Goal: Task Accomplishment & Management: Use online tool/utility

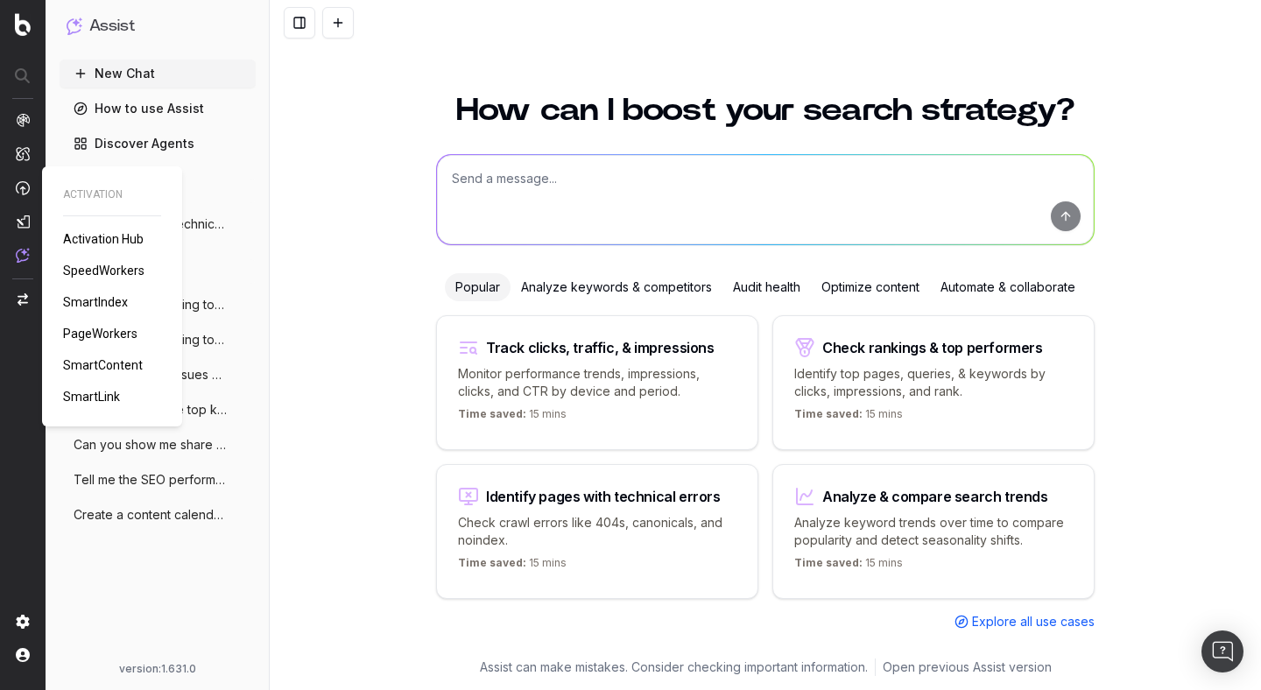
click at [95, 330] on span "PageWorkers" at bounding box center [100, 334] width 74 height 14
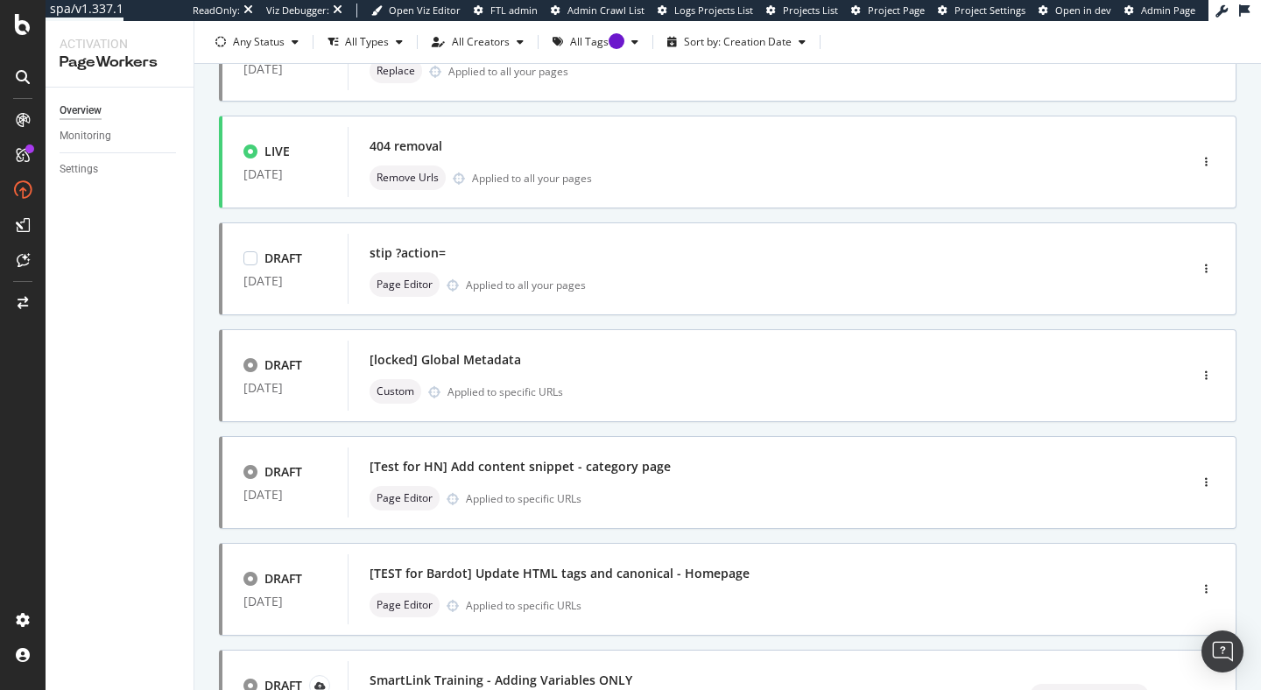
scroll to position [387, 0]
click at [1205, 163] on icon "button" at bounding box center [1206, 160] width 3 height 11
click at [1237, 168] on div "Only Split Tests ( 4 ) Create Optimization DRAFT [DATE] Redirect Test Replace A…" at bounding box center [727, 341] width 1067 height 1240
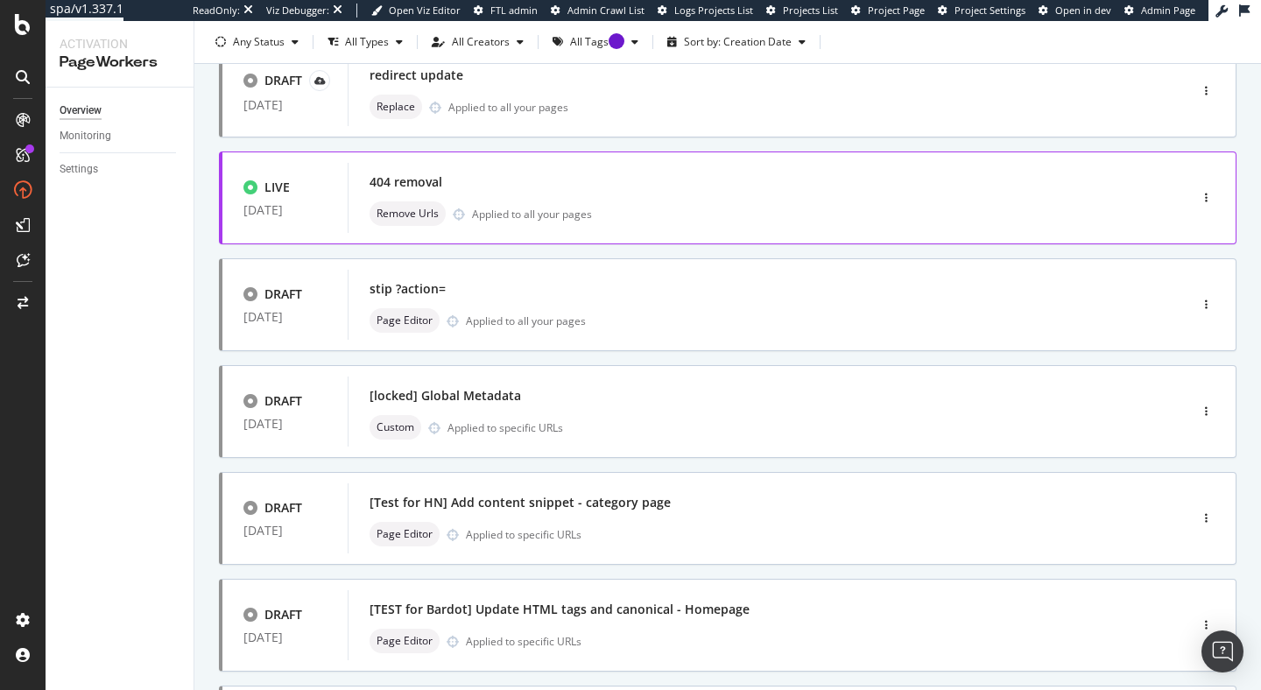
scroll to position [349, 0]
click at [1198, 200] on div "button" at bounding box center [1206, 199] width 17 height 11
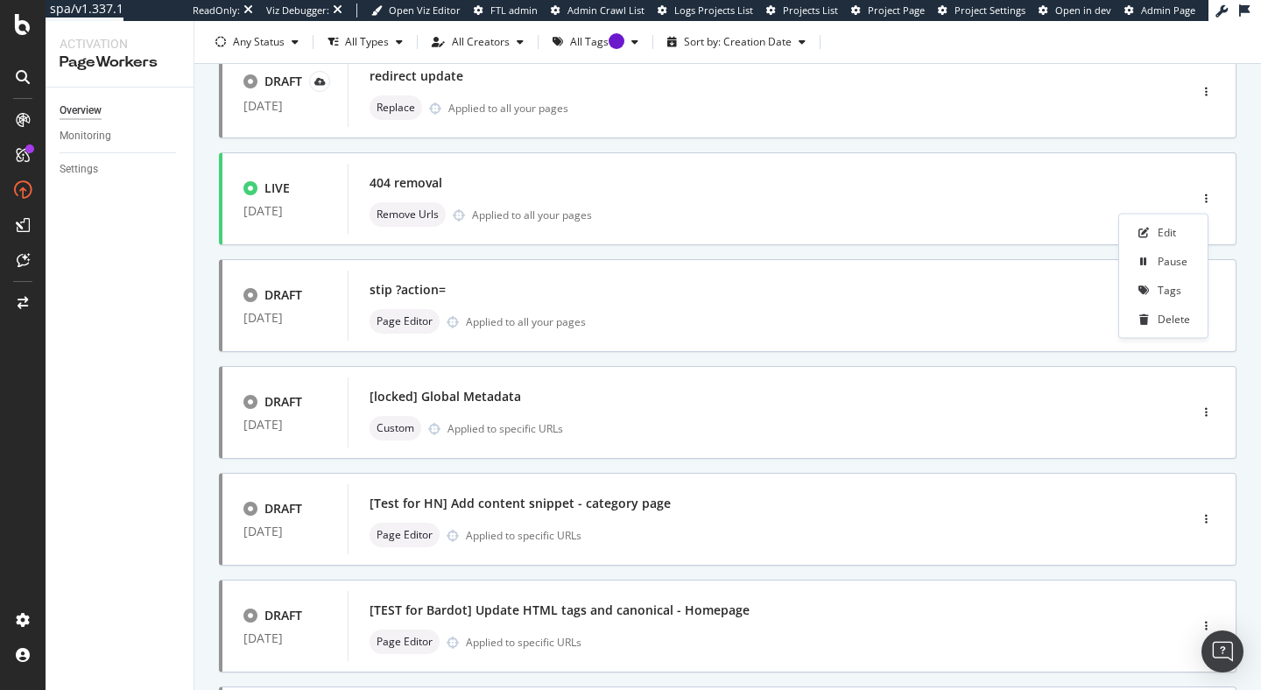
click at [1235, 290] on div "Only Split Tests ( 4 ) Create Optimization DRAFT [DATE] Redirect Test Replace A…" at bounding box center [727, 379] width 1067 height 1240
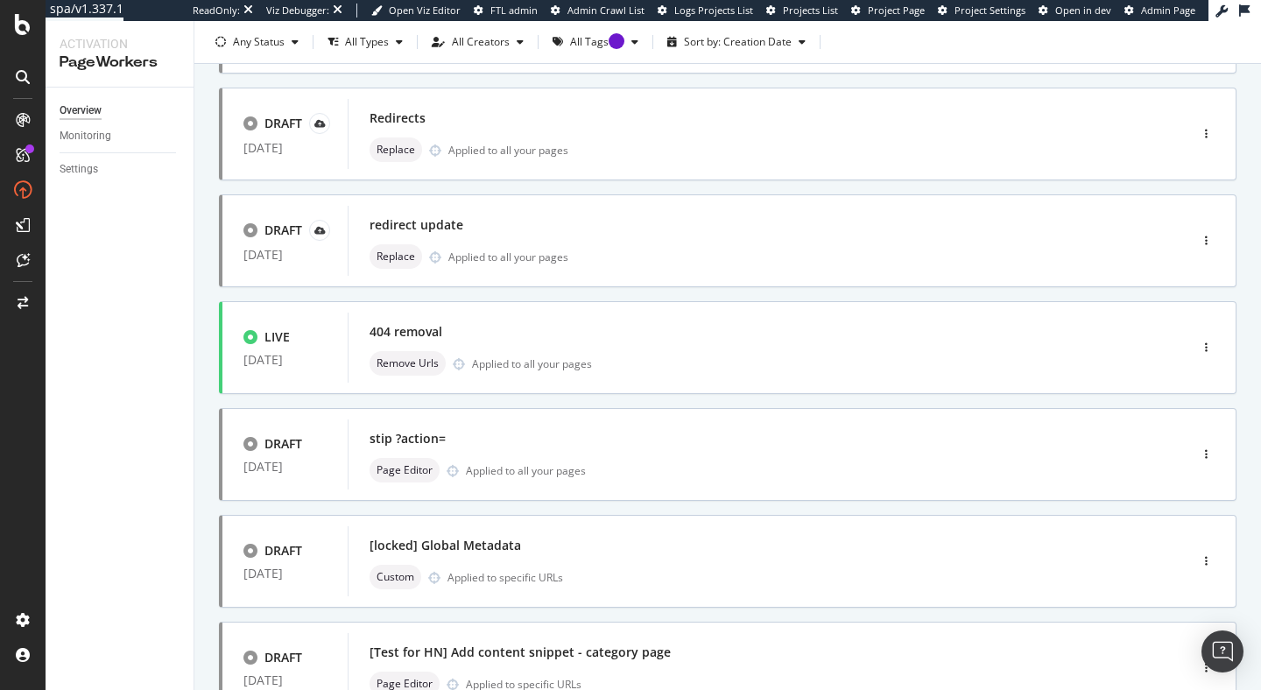
scroll to position [0, 0]
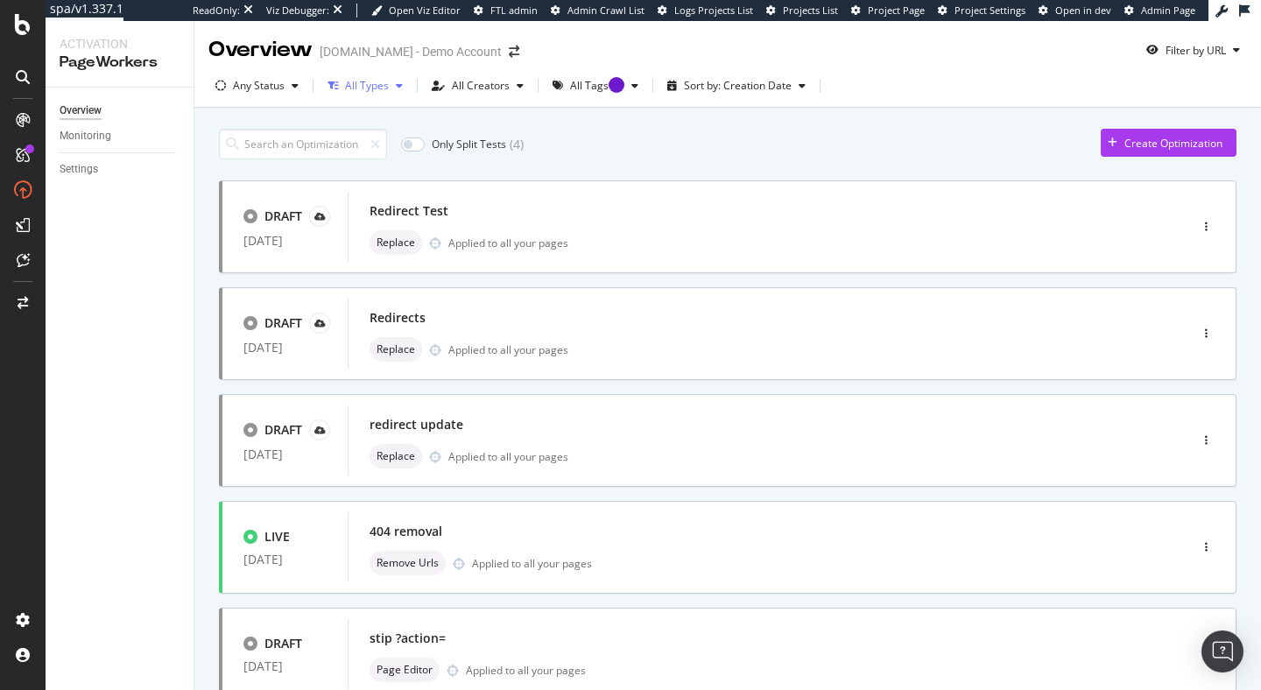
click at [392, 81] on div "button" at bounding box center [399, 86] width 21 height 11
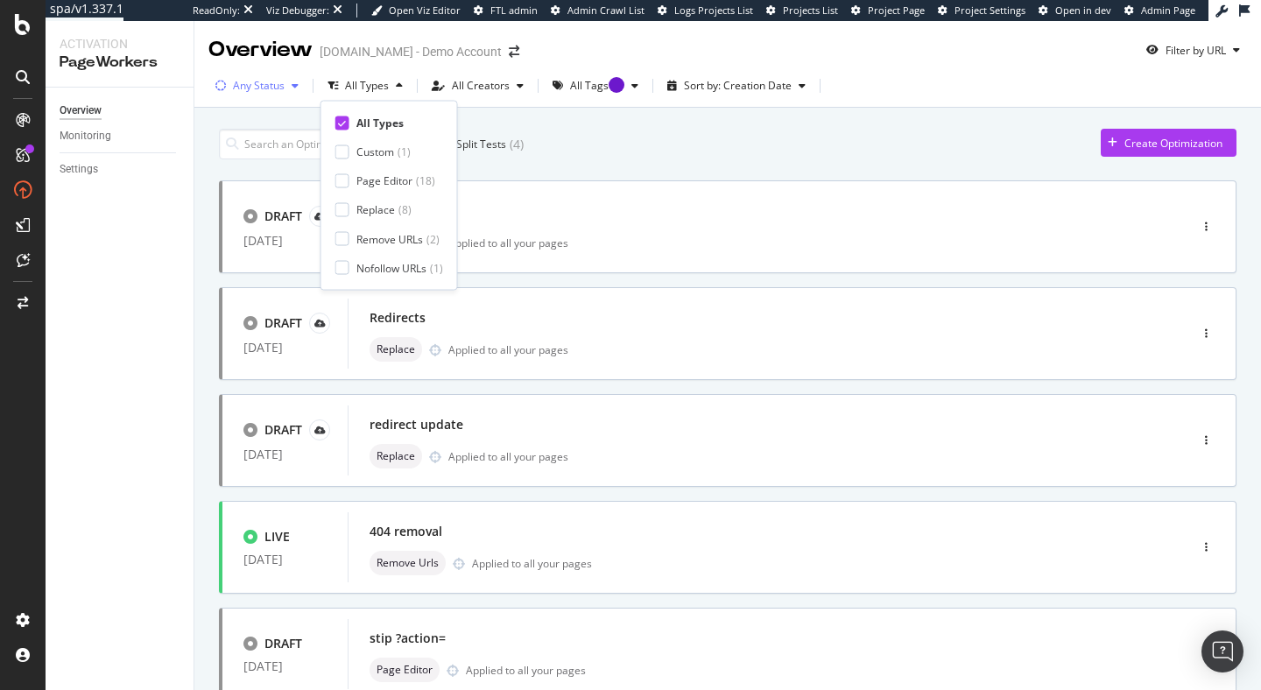
click at [286, 89] on div "button" at bounding box center [295, 86] width 21 height 11
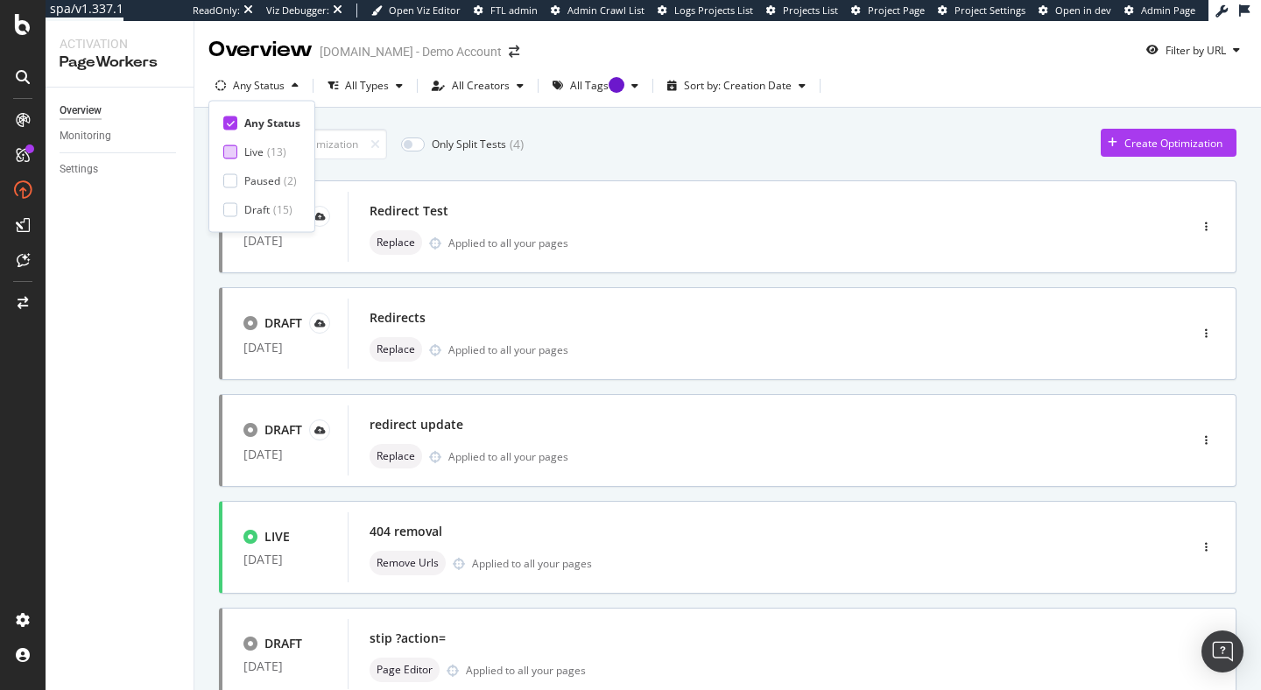
click at [232, 147] on div at bounding box center [230, 152] width 14 height 14
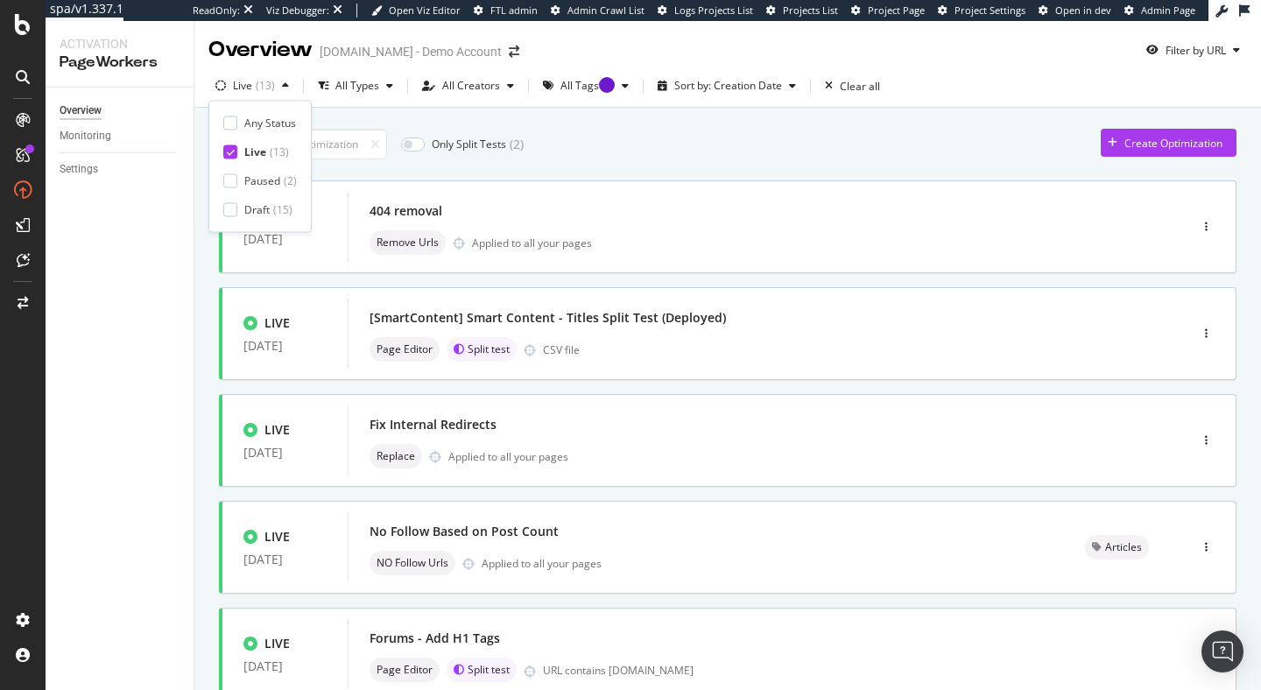
click at [631, 131] on div "Only Split Tests ( 2 ) Create Optimization" at bounding box center [728, 144] width 1018 height 31
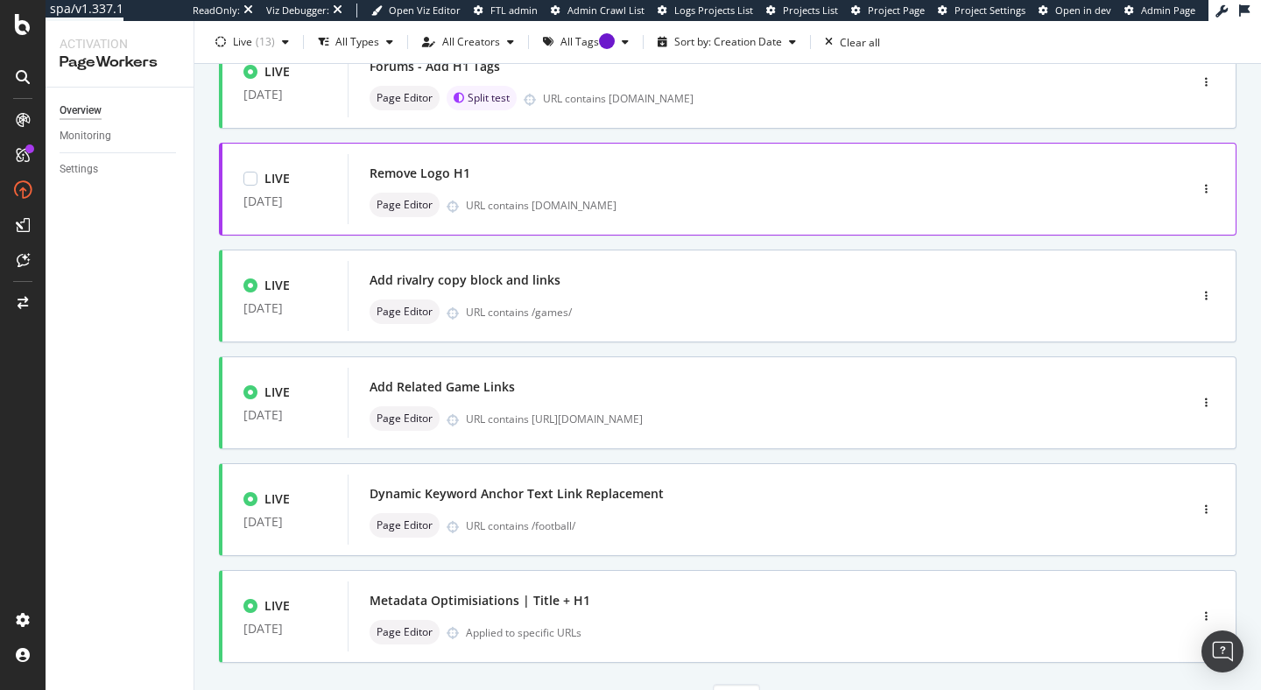
scroll to position [658, 0]
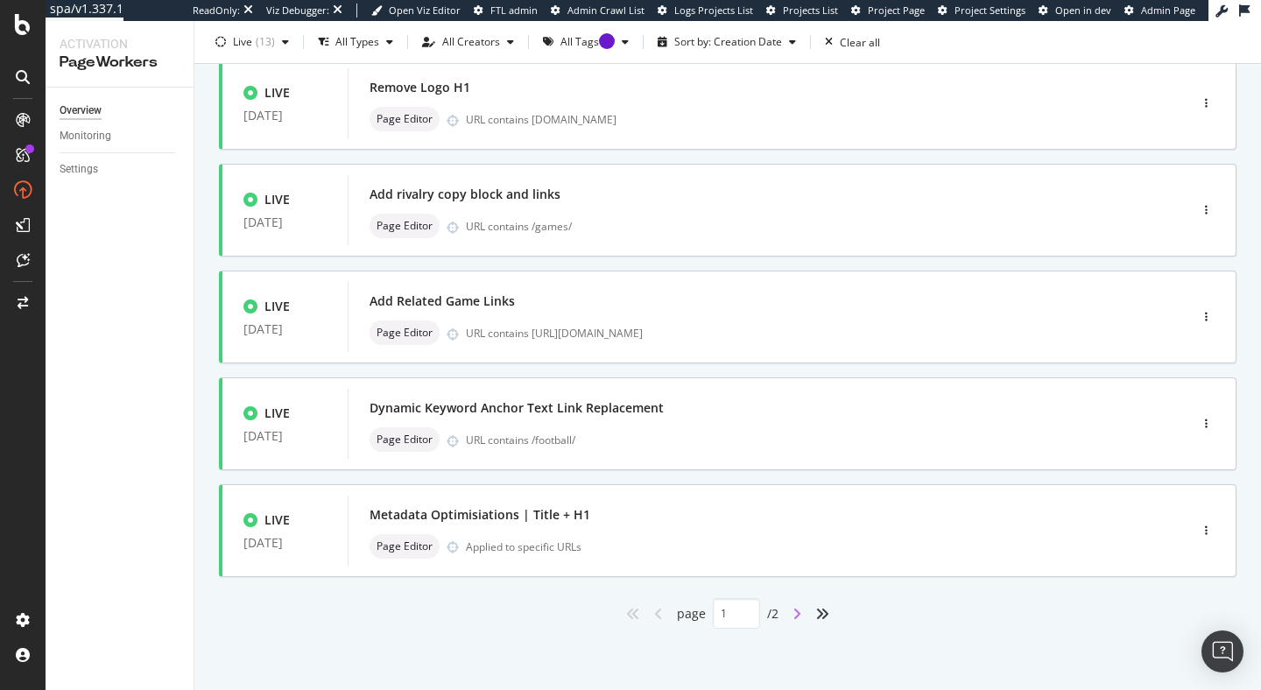
click at [793, 618] on icon "angle-right" at bounding box center [797, 614] width 9 height 14
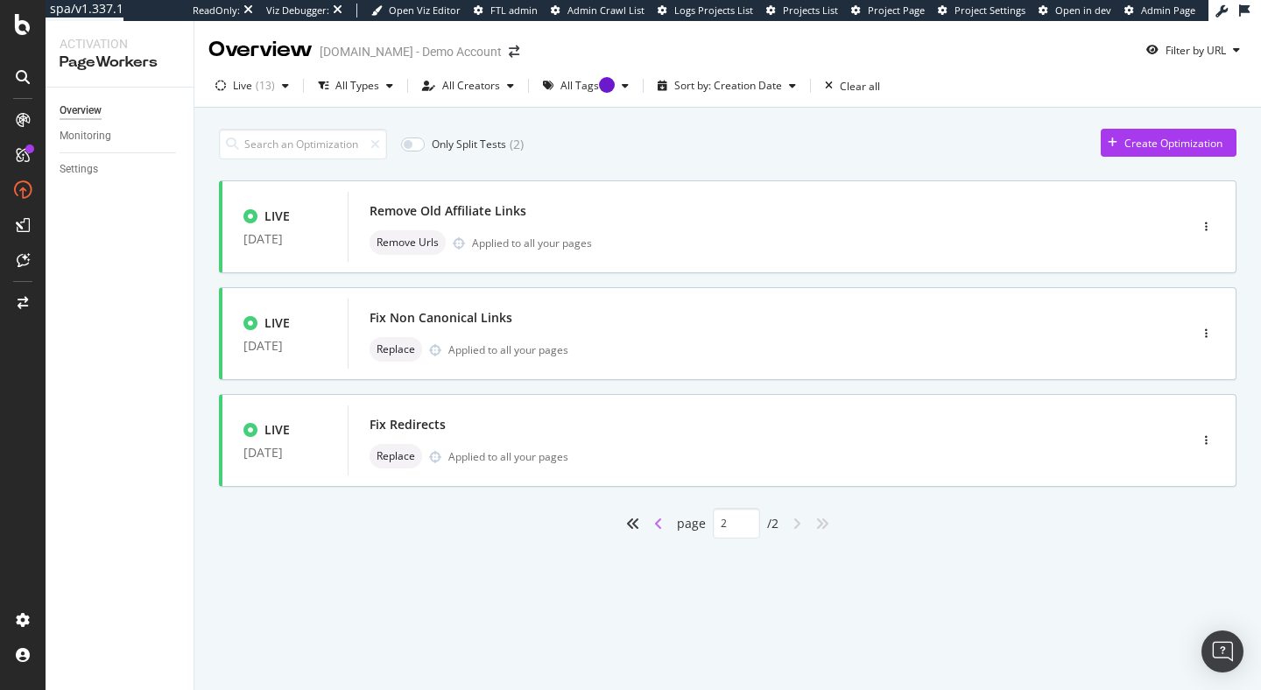
click at [656, 521] on icon "angle-left" at bounding box center [658, 524] width 9 height 14
type input "1"
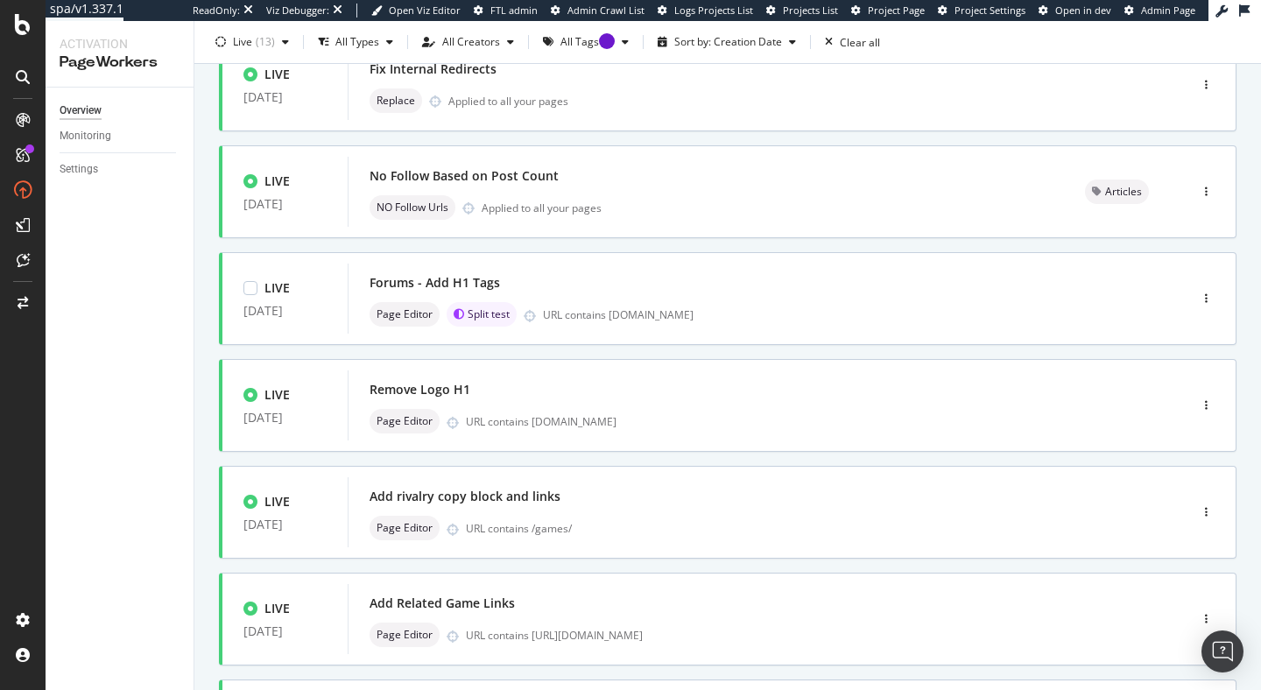
scroll to position [377, 0]
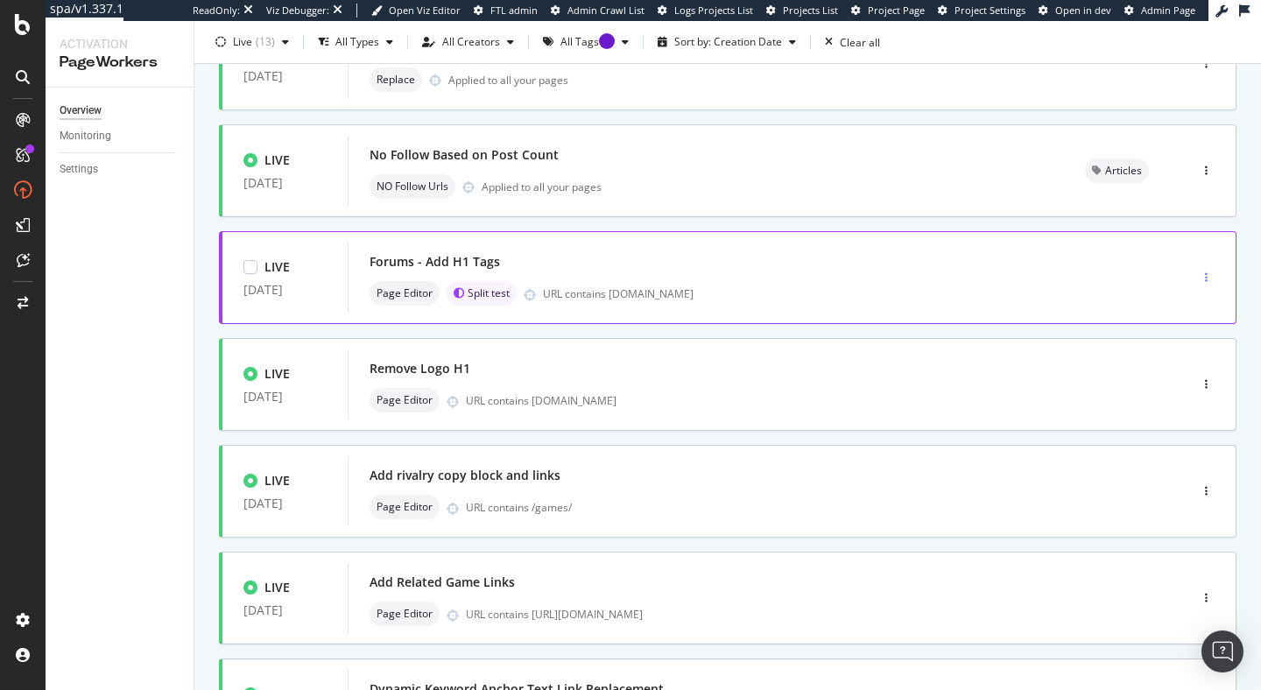
click at [1198, 277] on div "button" at bounding box center [1206, 277] width 17 height 11
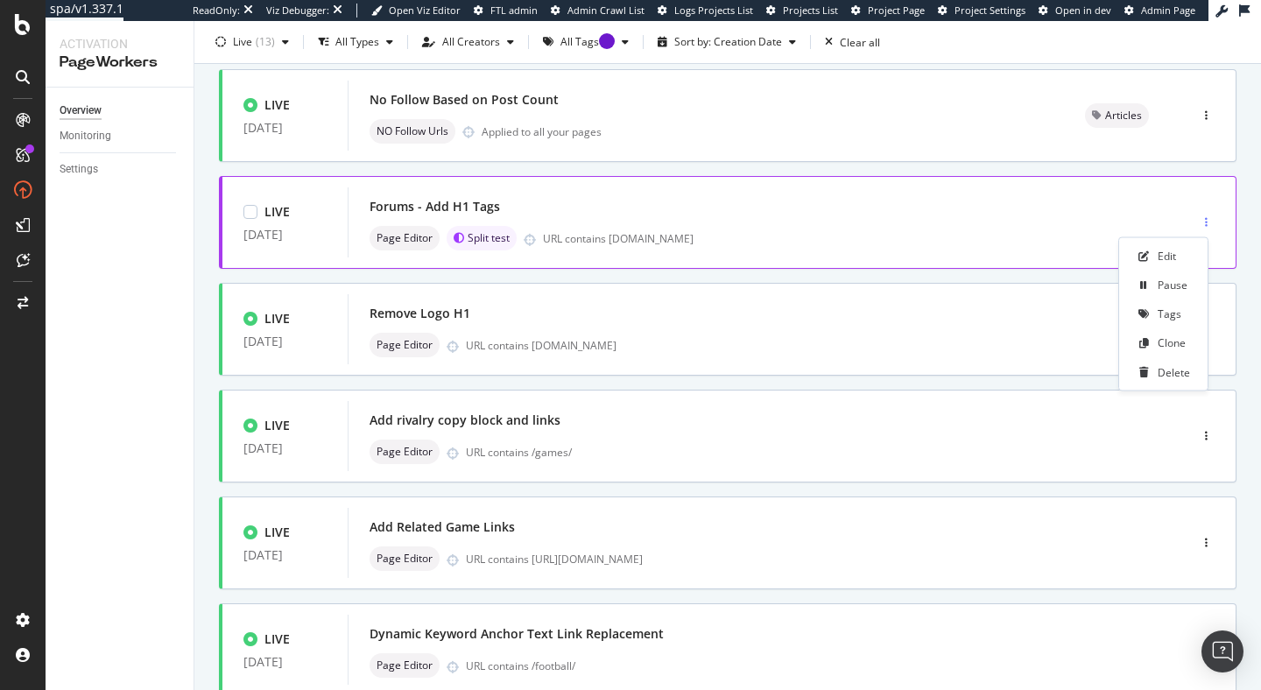
scroll to position [435, 0]
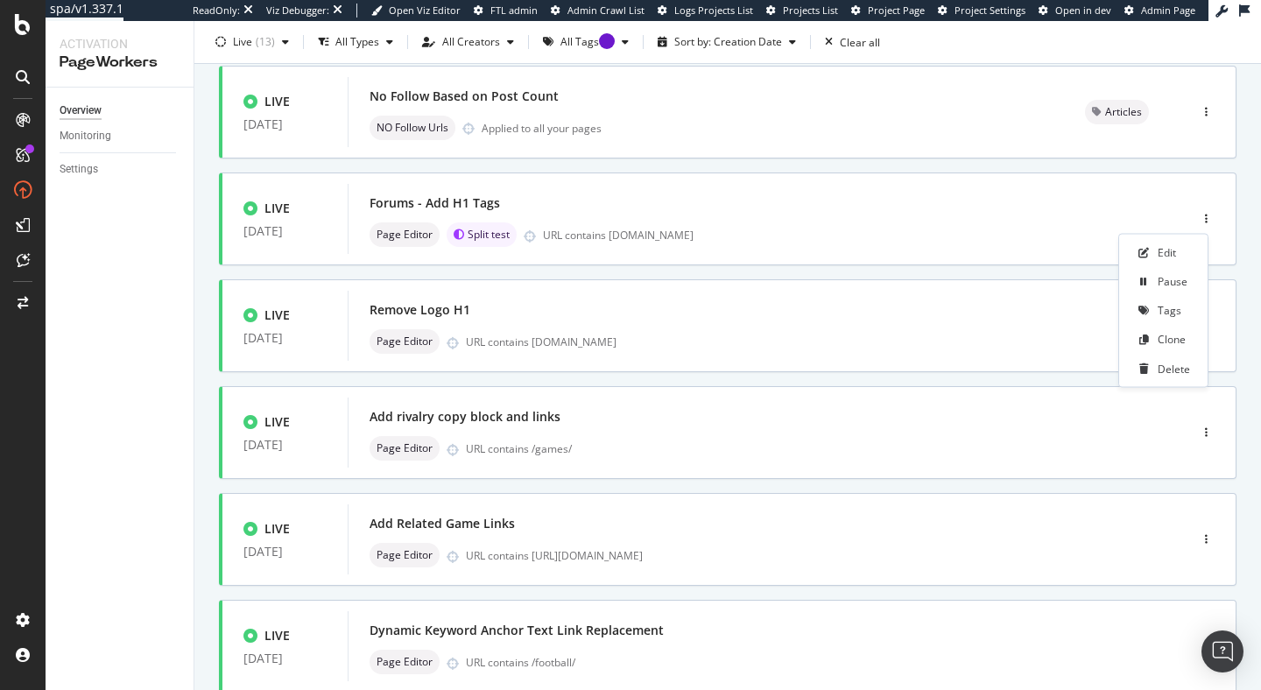
click at [1237, 179] on div "Only Split Tests ( 2 ) Create Optimization LIVE [DATE] 404 removal Remove Urls …" at bounding box center [727, 292] width 1067 height 1240
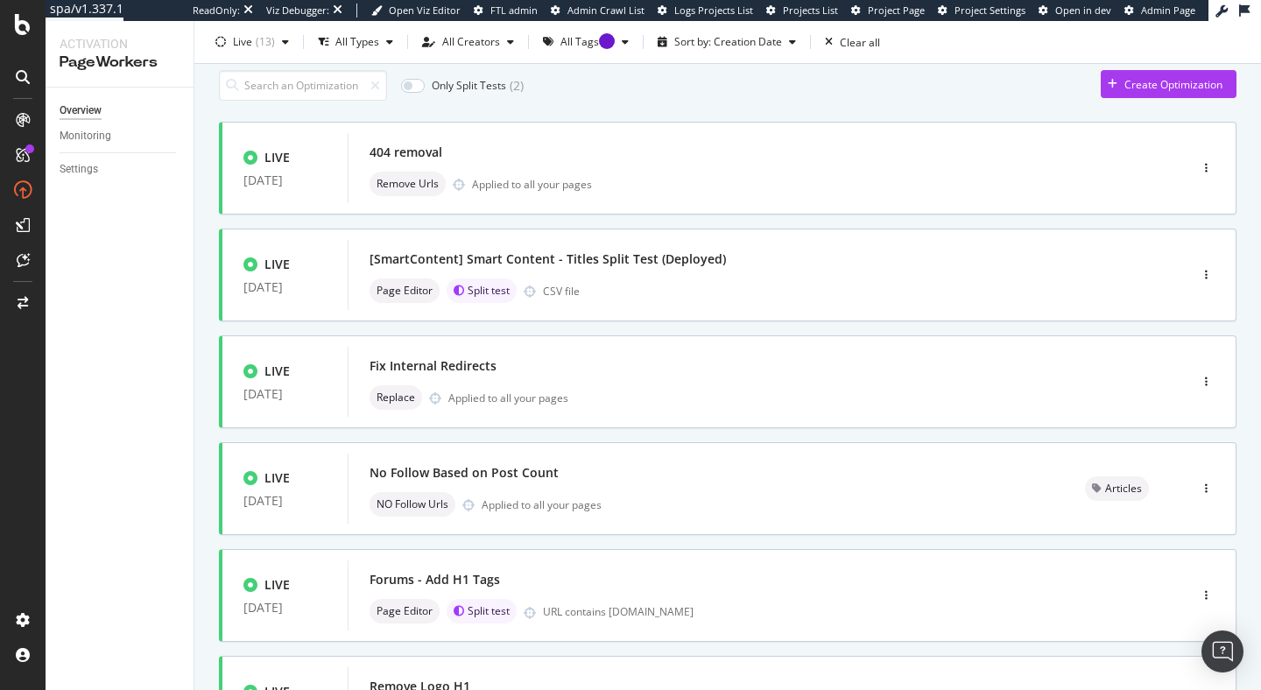
scroll to position [0, 0]
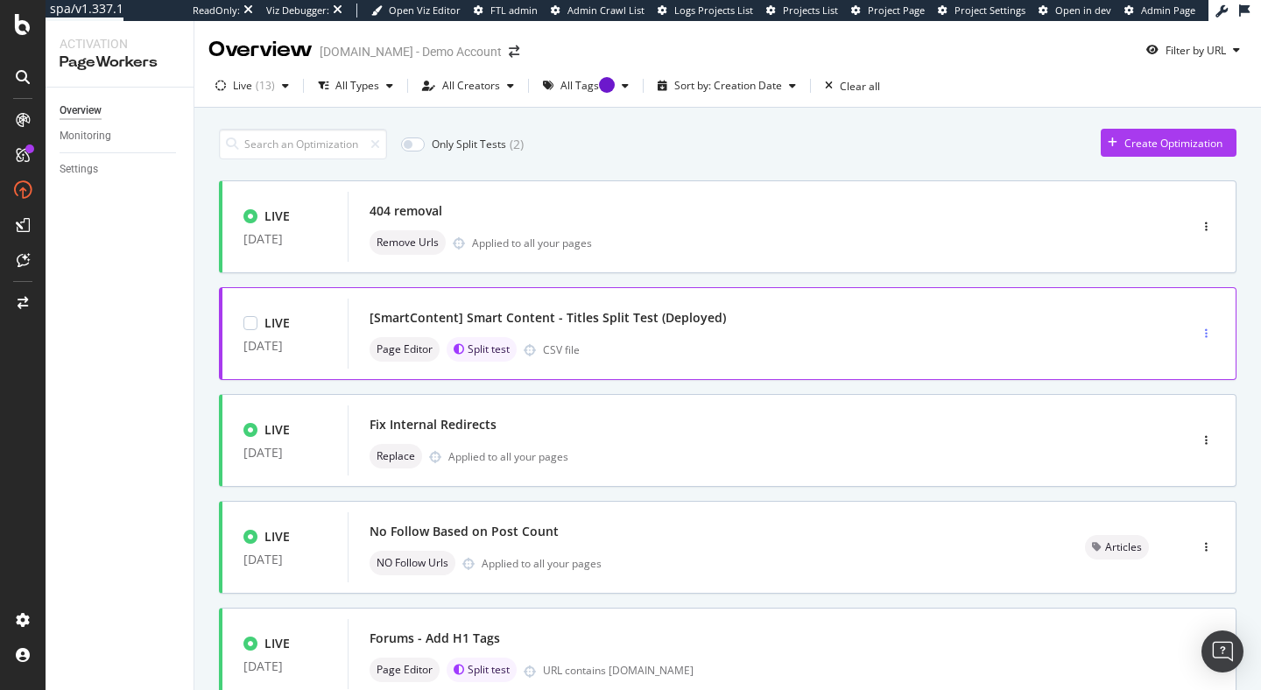
click at [1198, 322] on div "button" at bounding box center [1206, 334] width 17 height 26
